Goal: Use online tool/utility

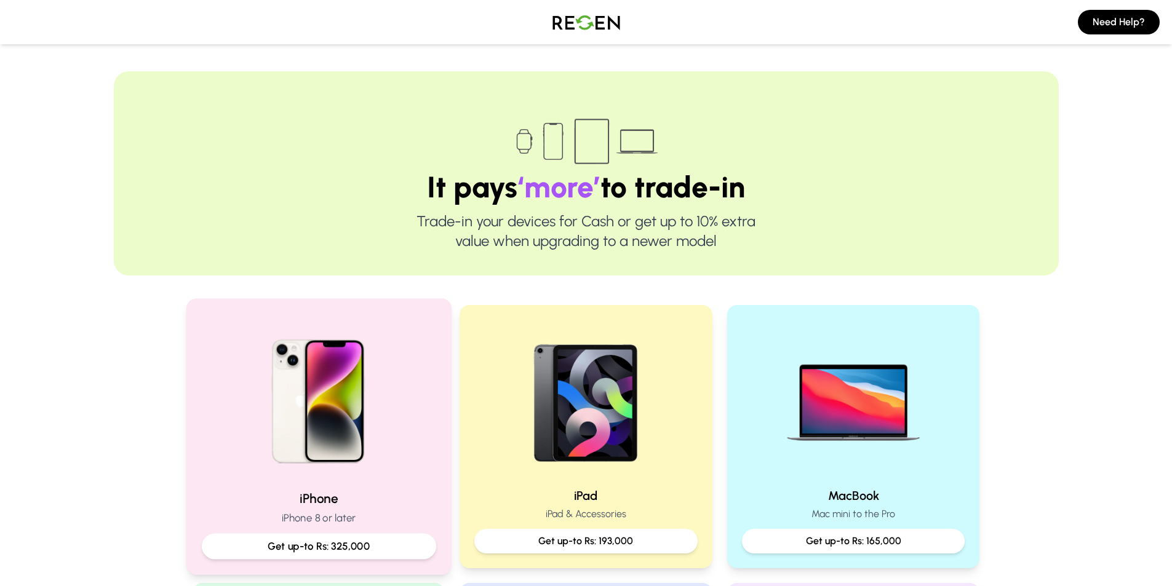
click at [396, 467] on img at bounding box center [319, 397] width 166 height 166
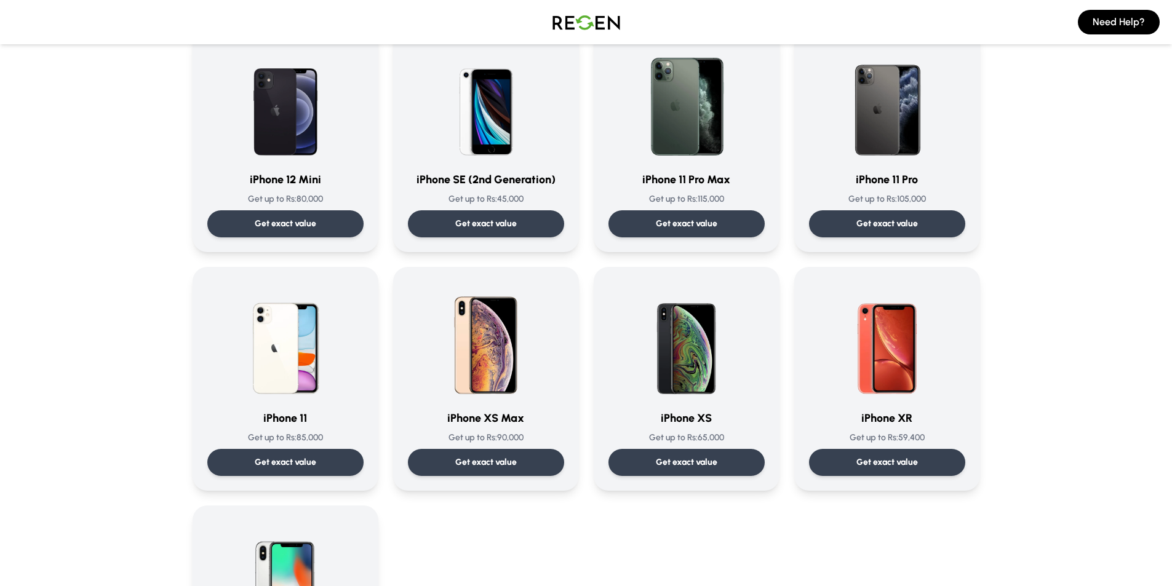
scroll to position [1062, 0]
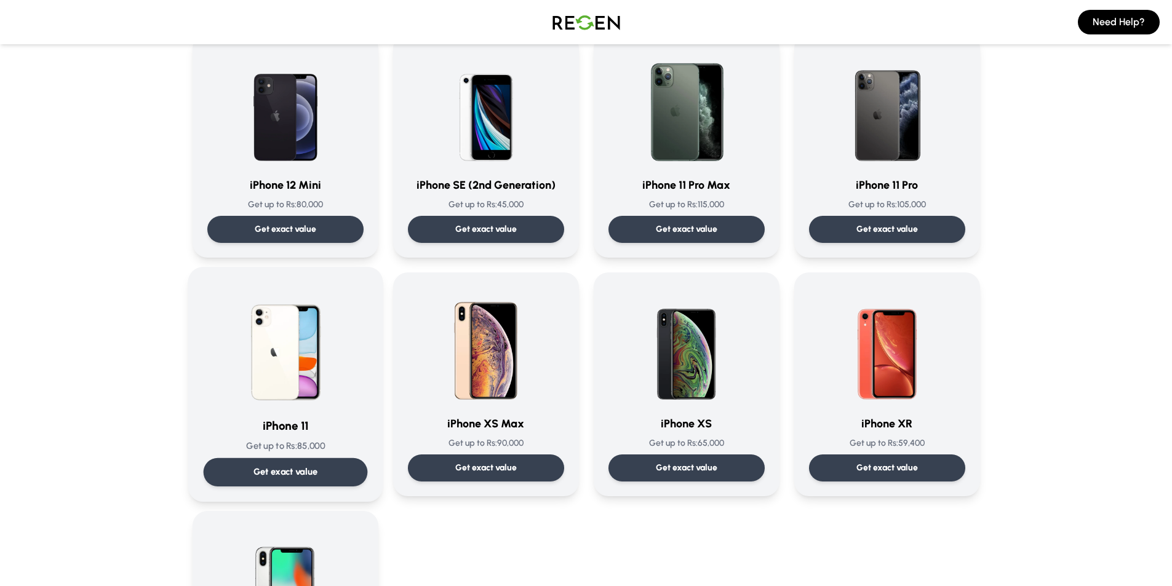
click at [298, 409] on div "iPhone 11 Get up to Rs: 85,000 Get exact value" at bounding box center [285, 384] width 164 height 204
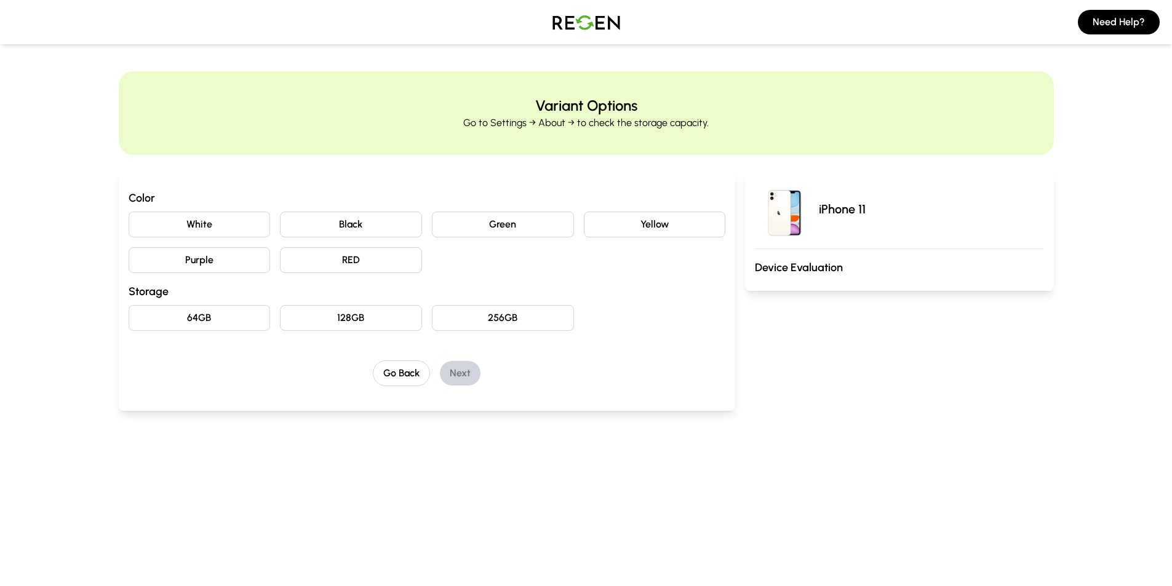
click at [380, 222] on button "Black" at bounding box center [351, 225] width 142 height 26
click at [333, 319] on button "128GB" at bounding box center [351, 318] width 142 height 26
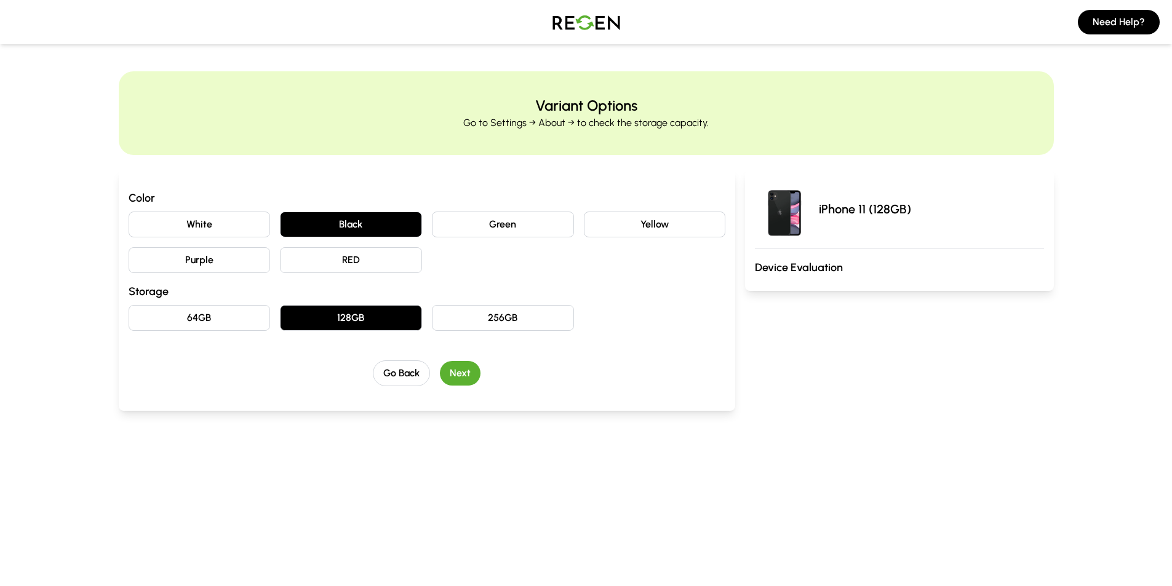
click at [472, 363] on button "Next" at bounding box center [460, 373] width 41 height 25
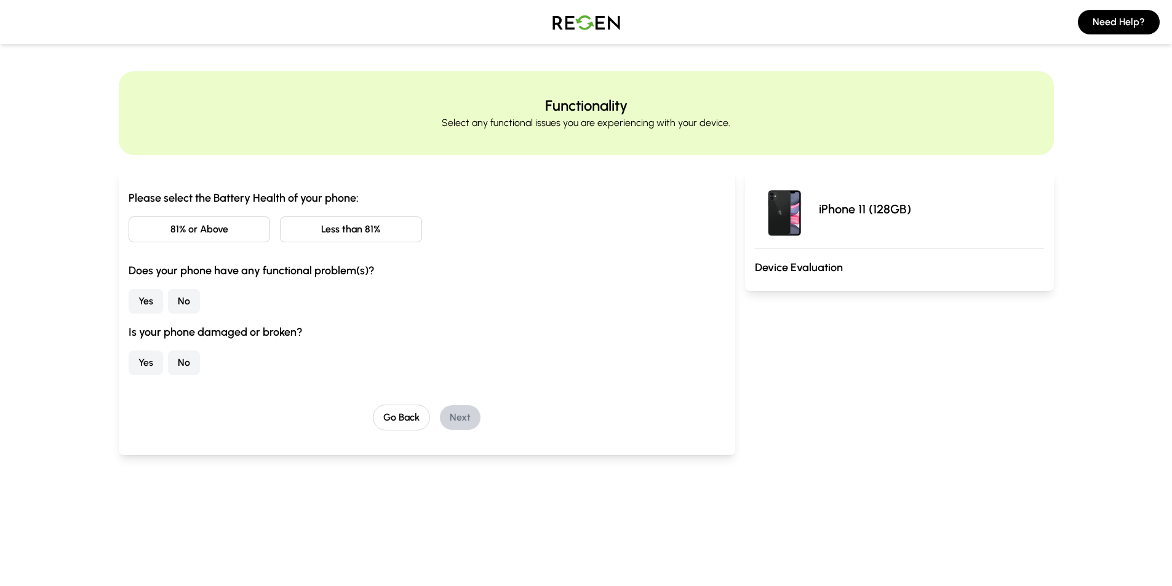
click at [339, 222] on button "Less than 81%" at bounding box center [351, 230] width 142 height 26
click at [186, 306] on button "No" at bounding box center [184, 301] width 32 height 25
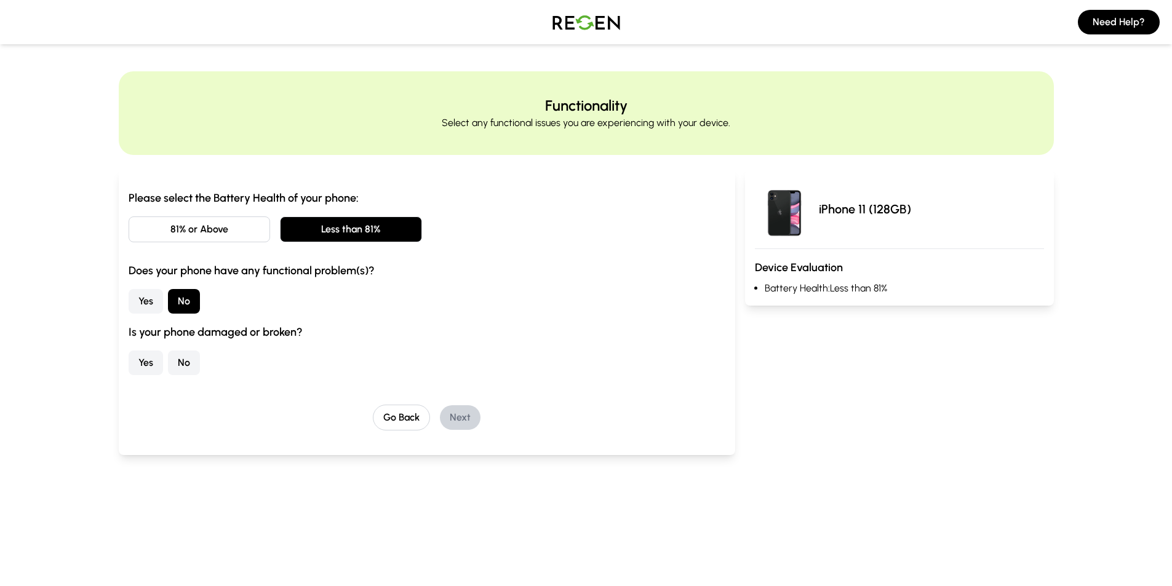
click at [188, 366] on button "No" at bounding box center [184, 363] width 32 height 25
click at [461, 406] on button "Next" at bounding box center [460, 418] width 41 height 25
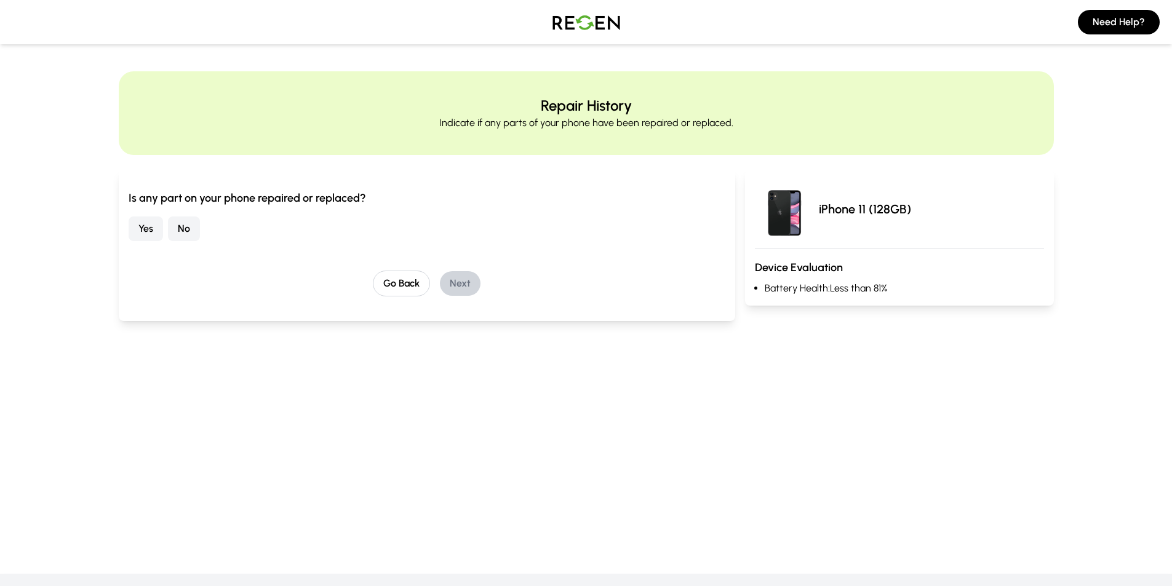
click at [180, 230] on button "No" at bounding box center [184, 229] width 32 height 25
click at [462, 280] on button "Next" at bounding box center [460, 283] width 41 height 25
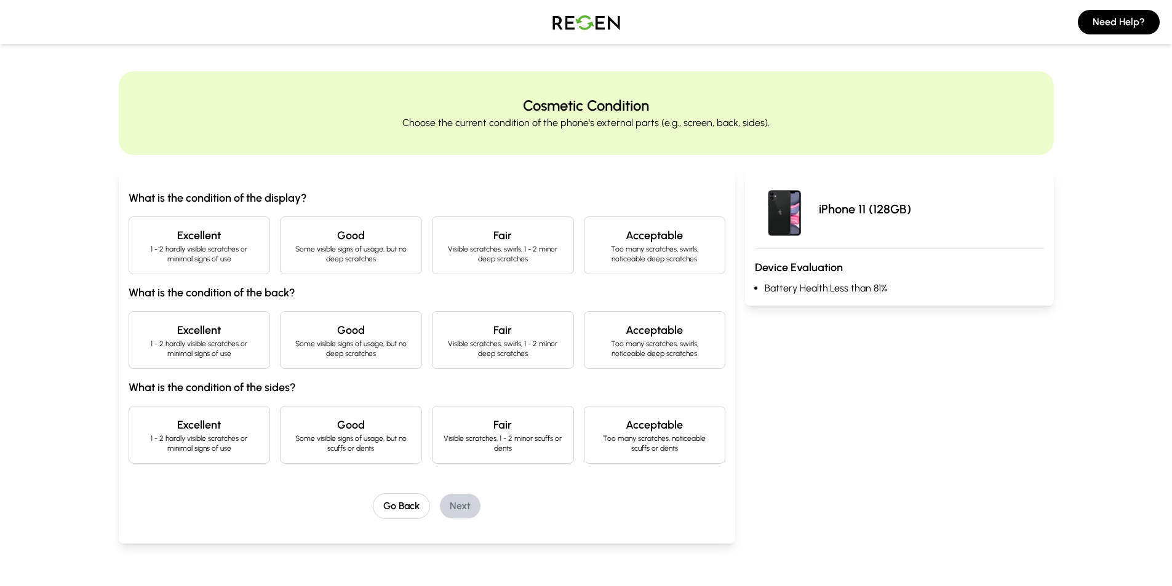
click at [218, 242] on h4 "Excellent" at bounding box center [199, 235] width 121 height 17
click at [208, 332] on h4 "Excellent" at bounding box center [199, 330] width 121 height 17
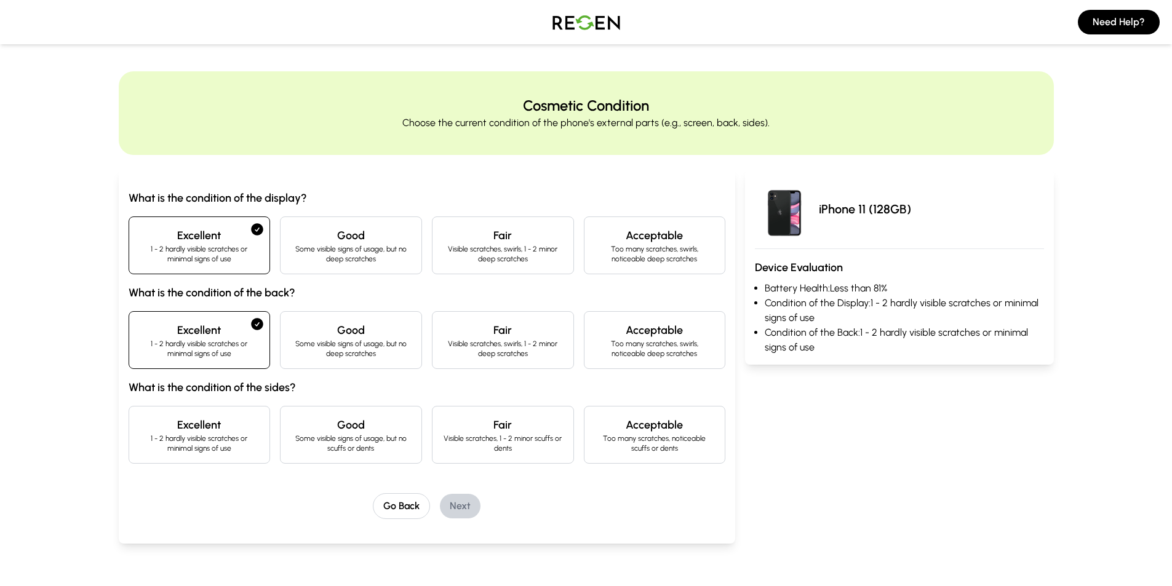
click at [201, 442] on p "1 - 2 hardly visible scratches or minimal signs of use" at bounding box center [199, 444] width 121 height 20
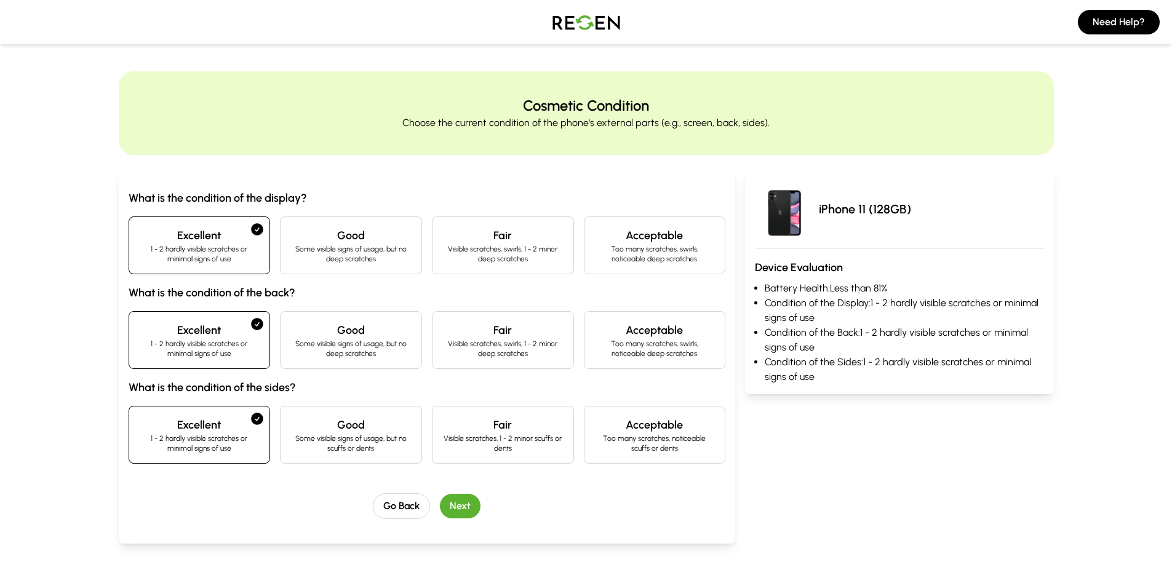
click at [469, 503] on button "Next" at bounding box center [460, 506] width 41 height 25
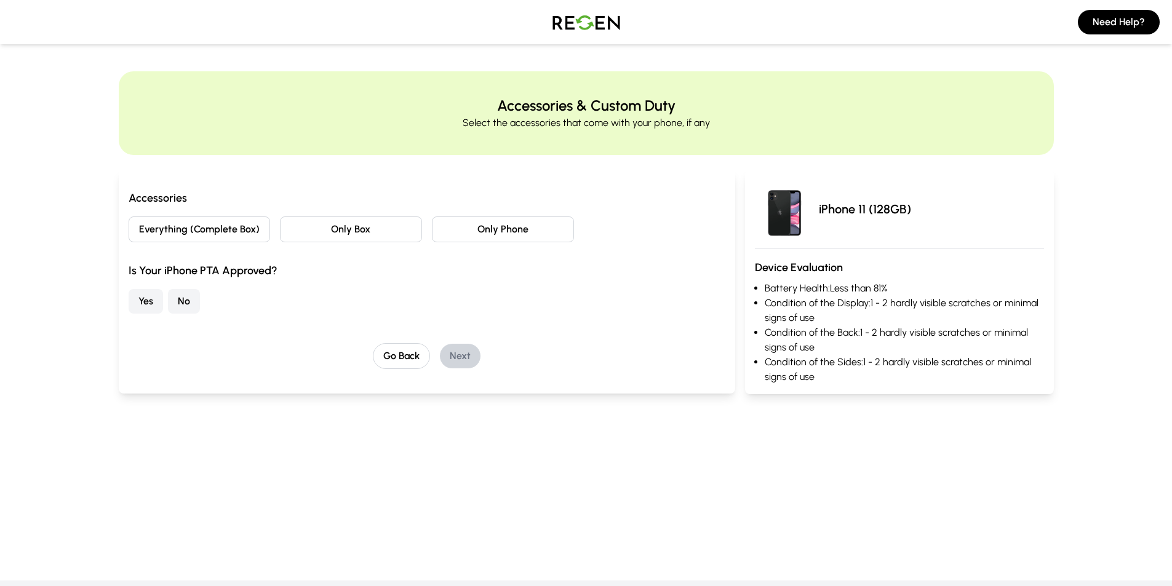
click at [188, 303] on button "No" at bounding box center [184, 301] width 32 height 25
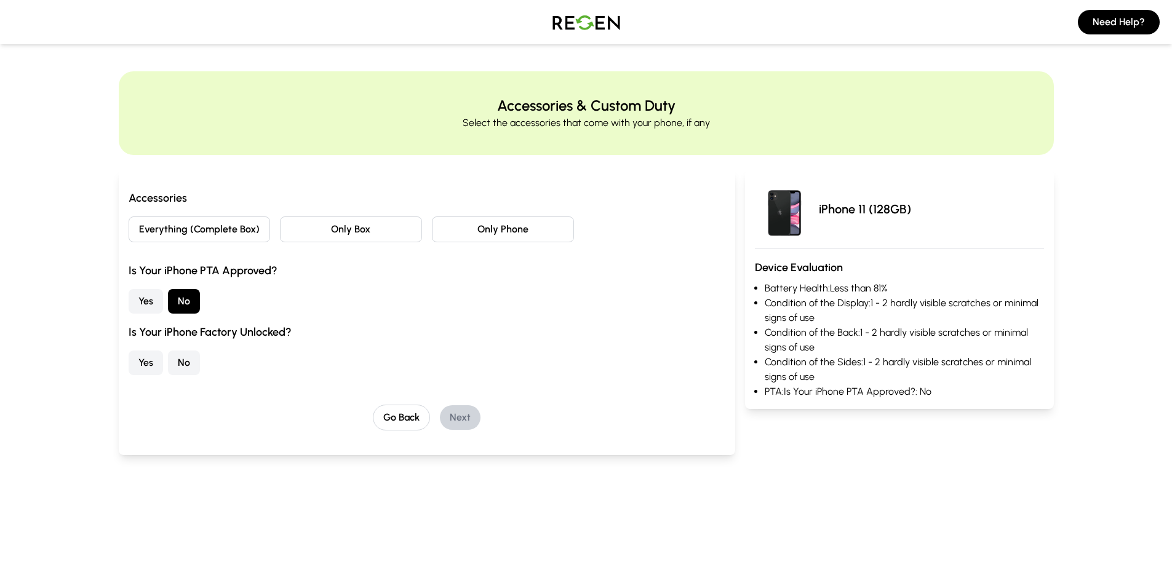
click at [511, 228] on button "Only Phone" at bounding box center [503, 230] width 142 height 26
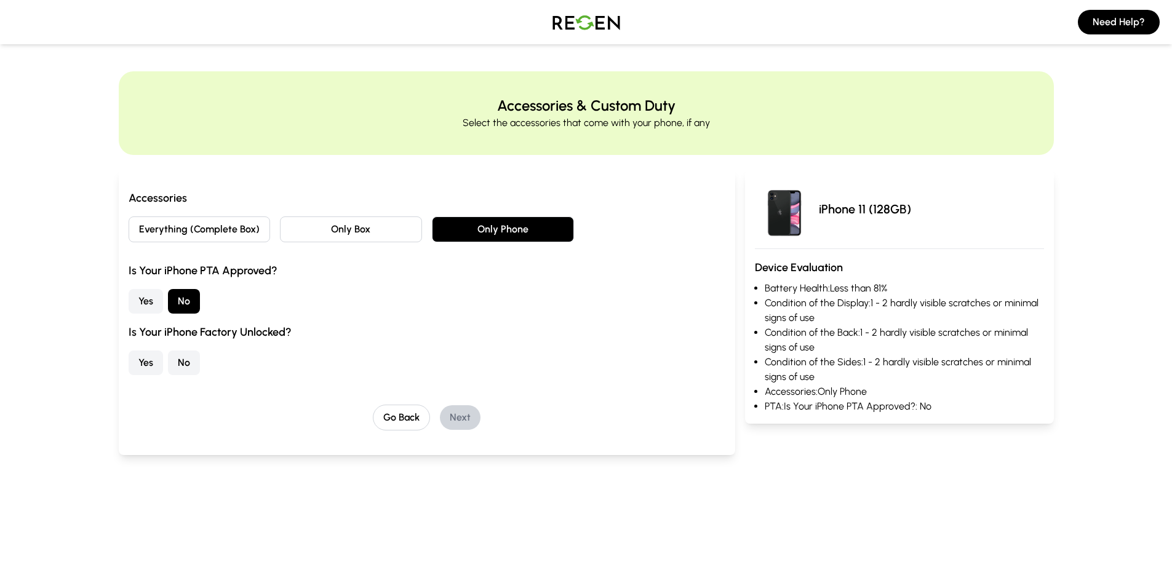
click at [151, 356] on button "Yes" at bounding box center [146, 363] width 34 height 25
click at [458, 415] on button "Next" at bounding box center [460, 418] width 41 height 25
